Goal: Information Seeking & Learning: Learn about a topic

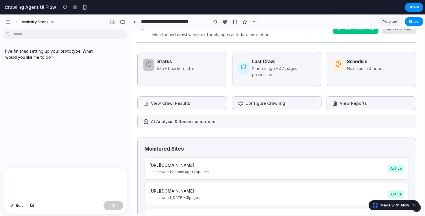
scroll to position [18, 0]
click at [184, 103] on button "View Crawl Results" at bounding box center [182, 103] width 90 height 14
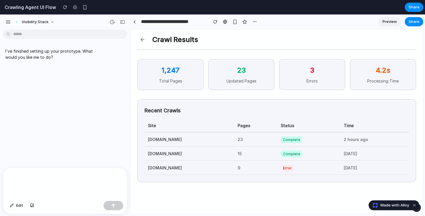
scroll to position [0, 0]
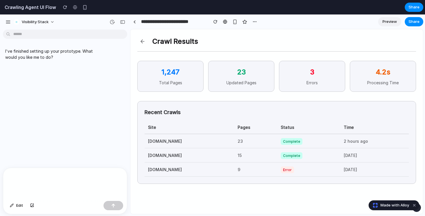
click at [144, 40] on button at bounding box center [142, 41] width 10 height 10
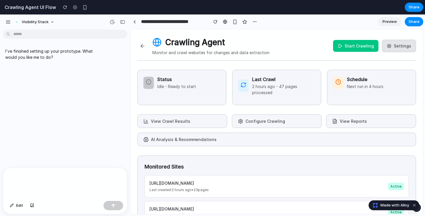
click at [255, 121] on button "Configure Crawling" at bounding box center [277, 121] width 90 height 14
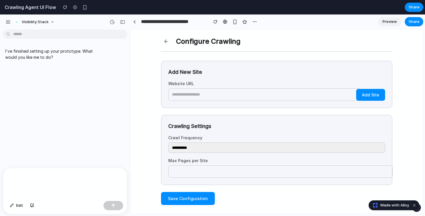
click at [165, 40] on button at bounding box center [166, 41] width 10 height 10
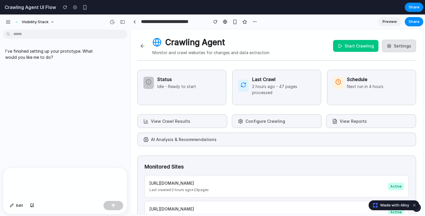
click at [341, 123] on button "View Reports" at bounding box center [371, 121] width 90 height 14
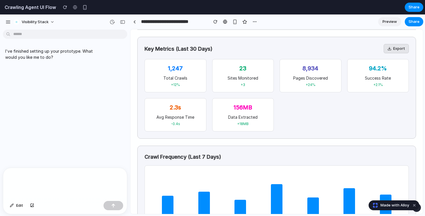
scroll to position [25, 0]
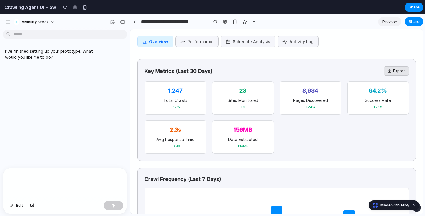
click at [197, 43] on button "Performance" at bounding box center [197, 41] width 43 height 11
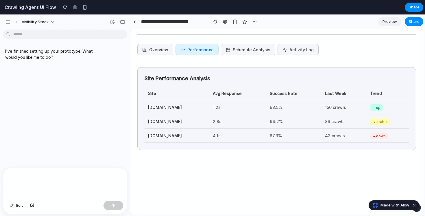
scroll to position [17, 0]
click at [242, 51] on button "Schedule Analysis" at bounding box center [248, 49] width 54 height 11
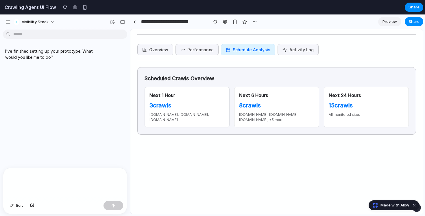
click at [296, 48] on button "Activity Log" at bounding box center [298, 49] width 41 height 11
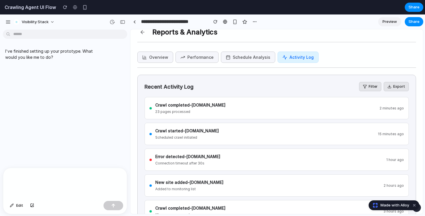
scroll to position [5, 0]
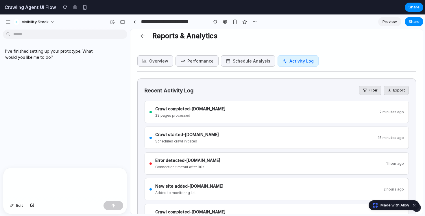
click at [141, 36] on button at bounding box center [142, 36] width 10 height 10
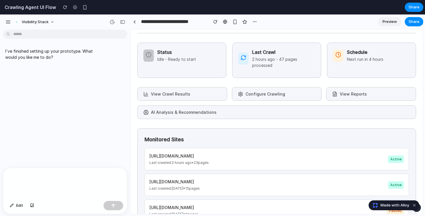
scroll to position [49, 0]
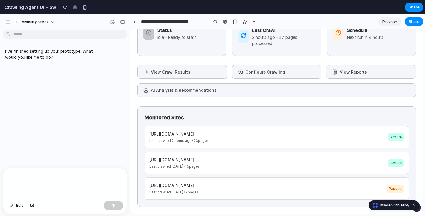
click at [187, 90] on button "AI Analysis & Recommendations" at bounding box center [276, 90] width 279 height 14
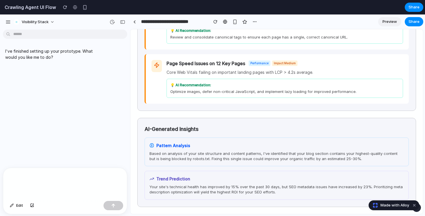
scroll to position [0, 0]
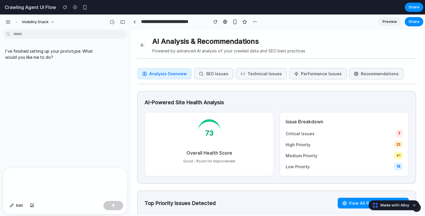
click at [209, 72] on button "SEO Issues" at bounding box center [213, 73] width 39 height 11
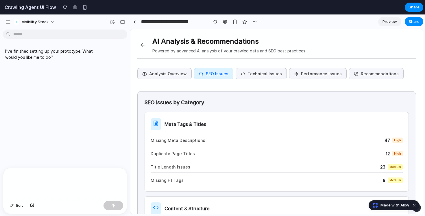
click at [253, 75] on button "Technical Issues" at bounding box center [261, 73] width 51 height 11
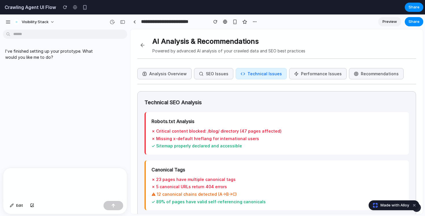
click at [315, 69] on button "Performance Issues" at bounding box center [318, 73] width 58 height 11
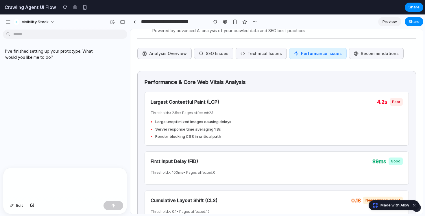
scroll to position [22, 0]
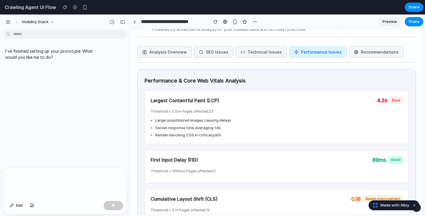
click at [363, 53] on button "Recommendations" at bounding box center [376, 51] width 55 height 11
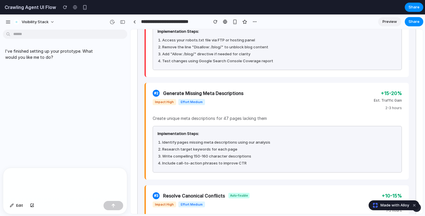
scroll to position [0, 0]
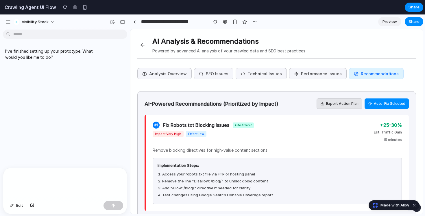
click at [144, 45] on button at bounding box center [142, 45] width 10 height 10
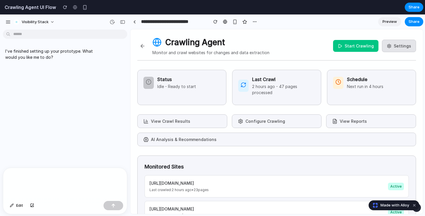
click at [142, 45] on button at bounding box center [142, 46] width 10 height 10
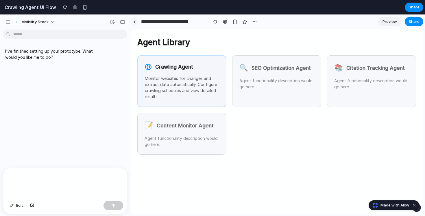
click at [134, 23] on div at bounding box center [134, 21] width 3 height 3
click at [175, 81] on p "Monitor websites for changes and extract data automatically. Configure crawling…" at bounding box center [182, 87] width 74 height 24
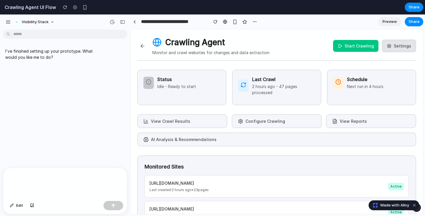
click at [347, 121] on button "View Reports" at bounding box center [371, 121] width 90 height 14
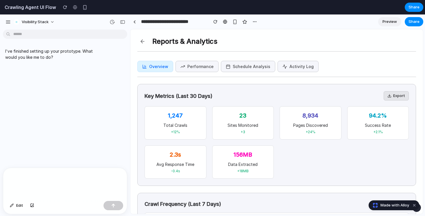
click at [196, 66] on button "Performance" at bounding box center [197, 66] width 43 height 11
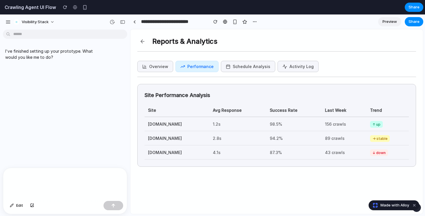
click at [139, 40] on button at bounding box center [142, 41] width 10 height 10
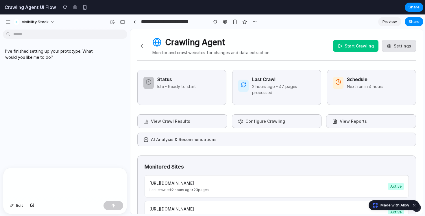
click at [192, 140] on button "AI Analysis & Recommendations" at bounding box center [276, 139] width 279 height 14
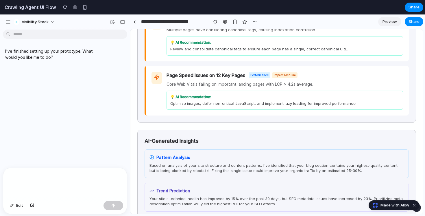
scroll to position [311, 0]
